Goal: Check status: Check status

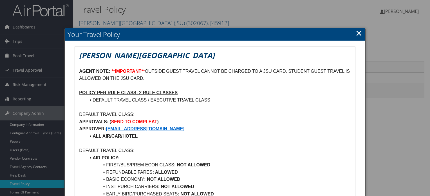
scroll to position [253, 0]
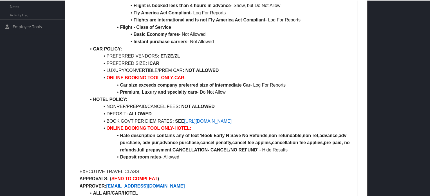
click at [254, 69] on li "LUXURY/CONVERTIBLE/PREM CAR : NOT ALLOWED" at bounding box center [219, 69] width 266 height 7
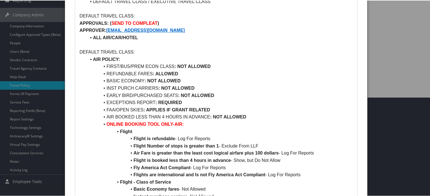
scroll to position [0, 0]
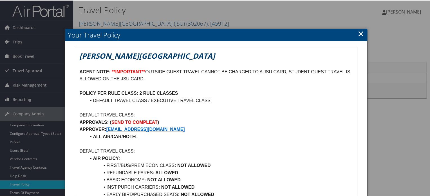
click at [360, 34] on link "×" at bounding box center [361, 32] width 6 height 11
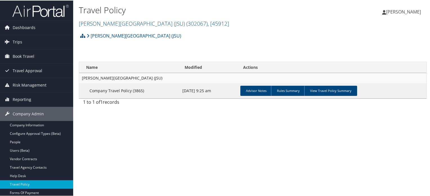
click at [39, 13] on img at bounding box center [40, 10] width 56 height 13
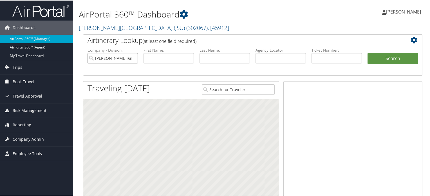
click at [131, 58] on input "Jackson State University (JSU)" at bounding box center [113, 57] width 50 height 10
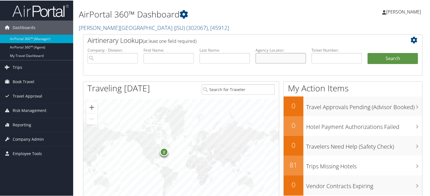
click at [295, 61] on input "text" at bounding box center [280, 57] width 50 height 10
paste input "DNFTP6"
type input "DNFTP6"
click at [373, 57] on button "Search" at bounding box center [392, 57] width 50 height 11
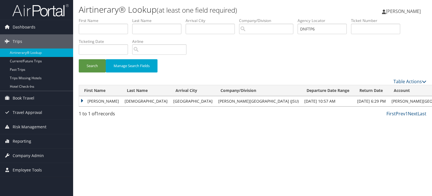
click at [107, 102] on td "MUHAMMAD S" at bounding box center [100, 101] width 43 height 10
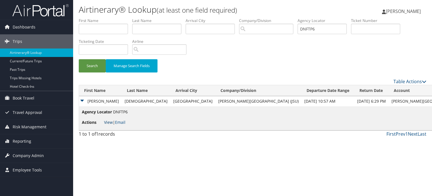
click at [108, 121] on link "View" at bounding box center [108, 121] width 9 height 5
click at [301, 75] on div "Search Manage Search Fields" at bounding box center [253, 68] width 356 height 19
click at [109, 124] on link "View" at bounding box center [108, 121] width 9 height 5
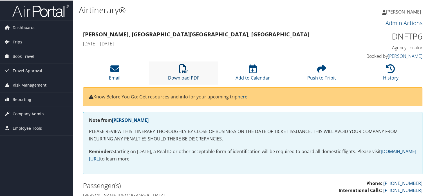
click at [186, 69] on icon at bounding box center [183, 68] width 9 height 9
